Goal: Task Accomplishment & Management: Manage account settings

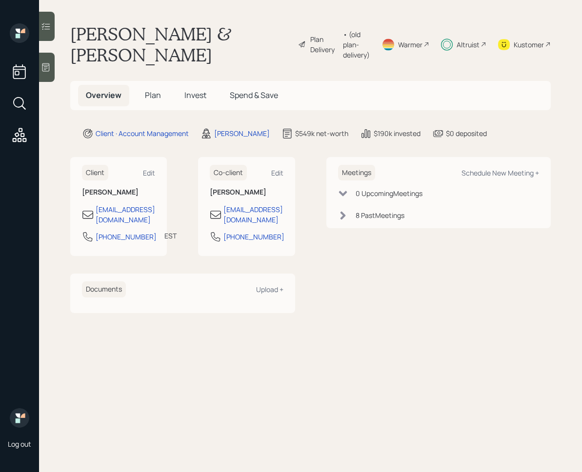
click at [181, 85] on h5 "Invest" at bounding box center [196, 95] width 38 height 21
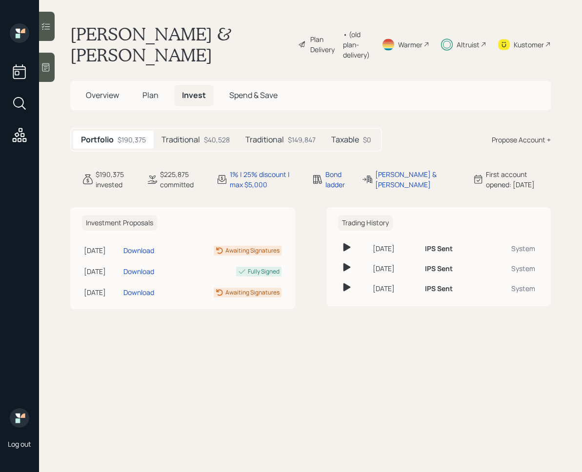
click at [195, 135] on h5 "Traditional" at bounding box center [180, 139] width 39 height 9
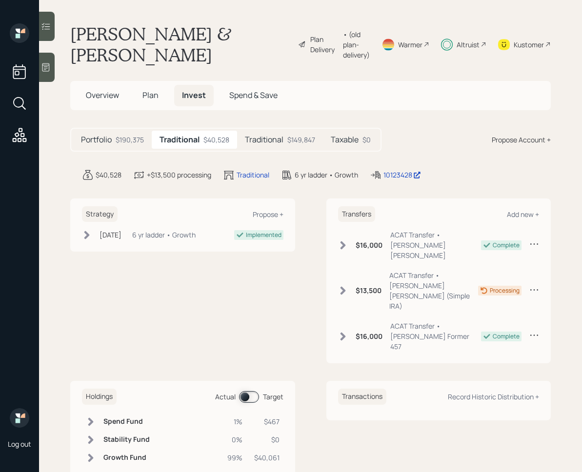
click at [265, 135] on h5 "Traditional" at bounding box center [264, 139] width 39 height 9
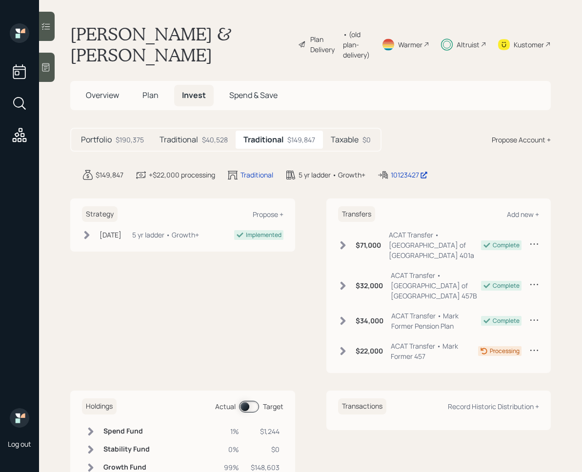
click at [202, 135] on div "$40,528" at bounding box center [215, 140] width 26 height 10
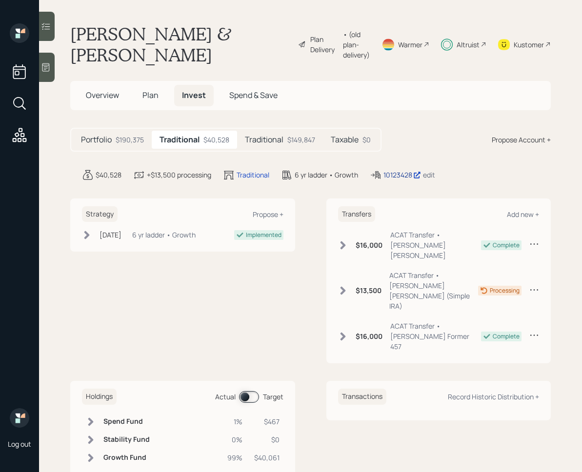
click at [410, 170] on div "10123428" at bounding box center [402, 175] width 38 height 10
click at [280, 135] on h5 "Traditional" at bounding box center [264, 139] width 39 height 9
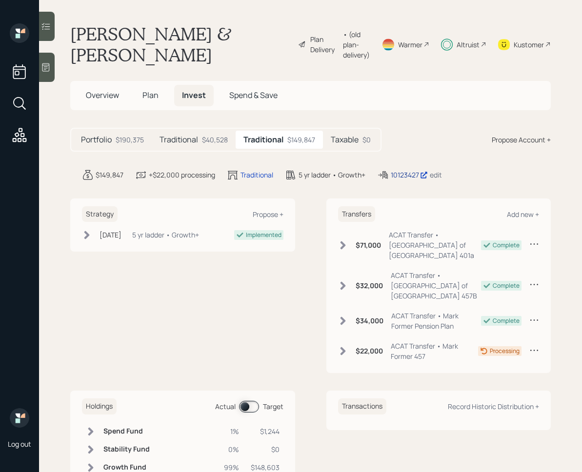
click at [408, 170] on div "10123427" at bounding box center [409, 175] width 37 height 10
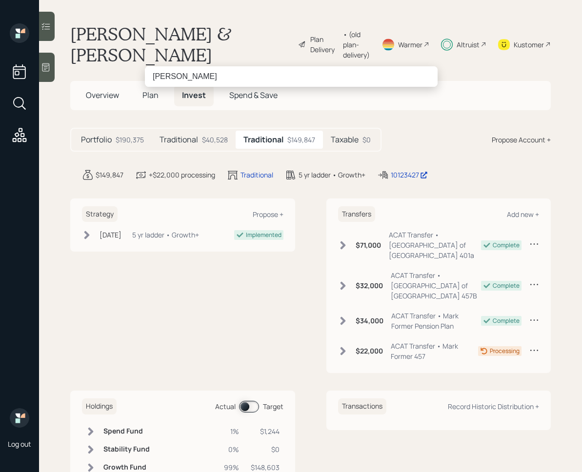
type input "Christine Stivers"
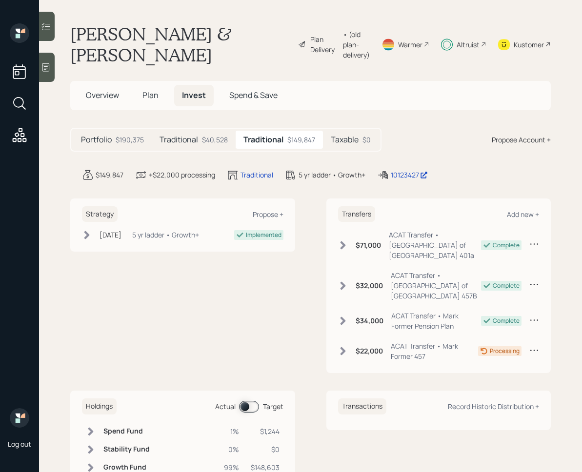
click at [192, 135] on h5 "Traditional" at bounding box center [178, 139] width 39 height 9
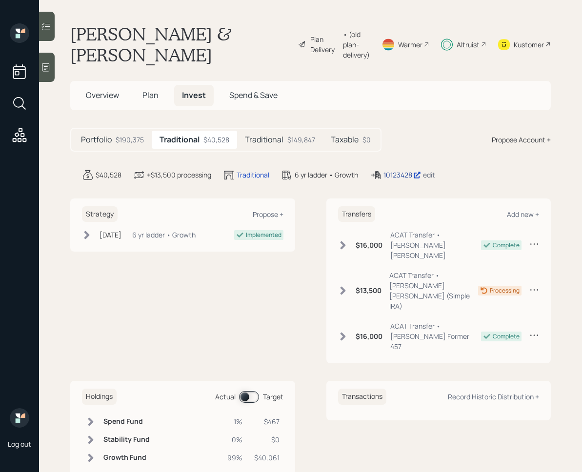
click at [394, 170] on div "10123428" at bounding box center [402, 175] width 38 height 10
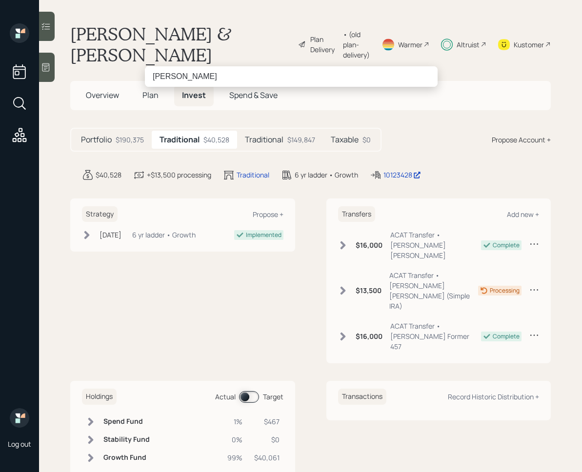
click at [162, 76] on input "William Storz" at bounding box center [291, 76] width 293 height 20
click at [158, 80] on input "Will Storz" at bounding box center [291, 76] width 293 height 20
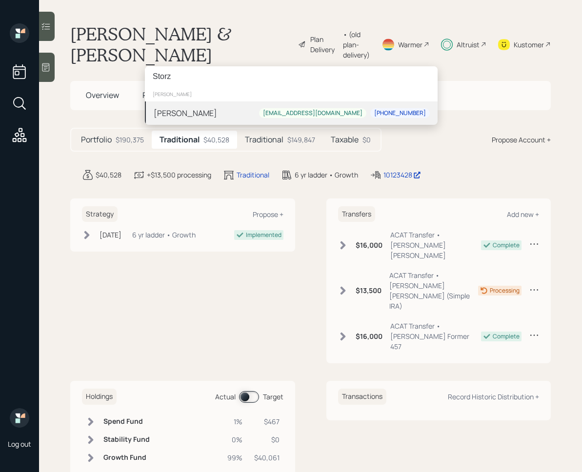
type input "Storz"
click at [183, 108] on div "[PERSON_NAME]" at bounding box center [185, 113] width 63 height 12
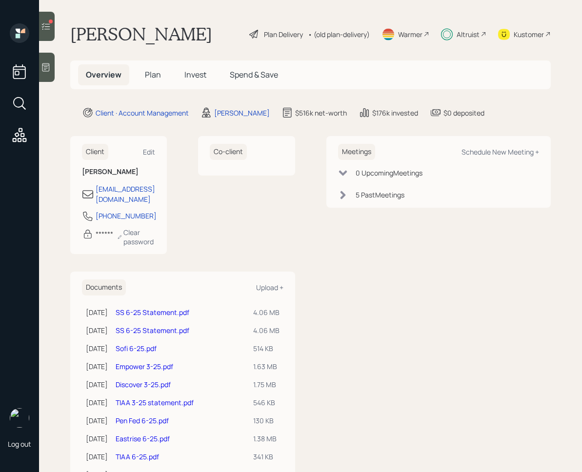
click at [196, 82] on h5 "Invest" at bounding box center [196, 74] width 38 height 21
